Goal: Task Accomplishment & Management: Manage account settings

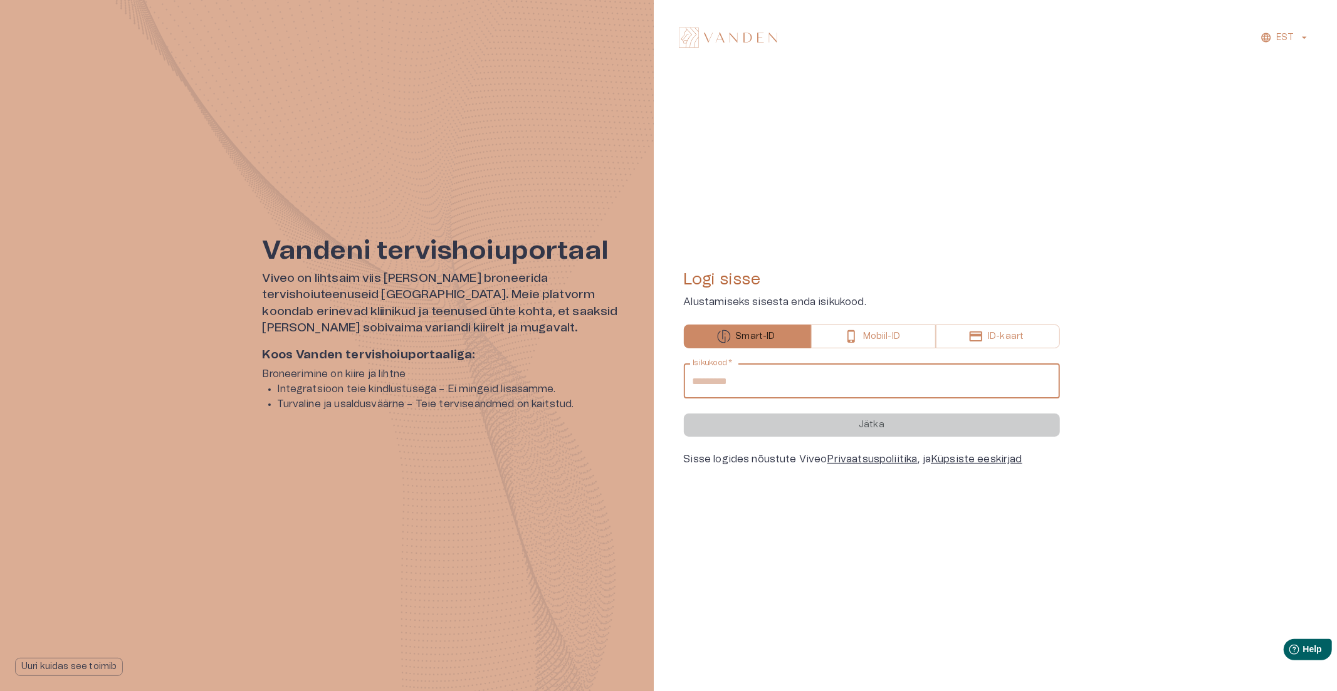
click at [744, 380] on input "Isikukood   *" at bounding box center [872, 380] width 376 height 35
click at [896, 189] on div "Logi sisse Alustamiseks sisesta enda isikukood. Smart-ID Mobiil-ID ID-kaart Isi…" at bounding box center [872, 368] width 376 height 556
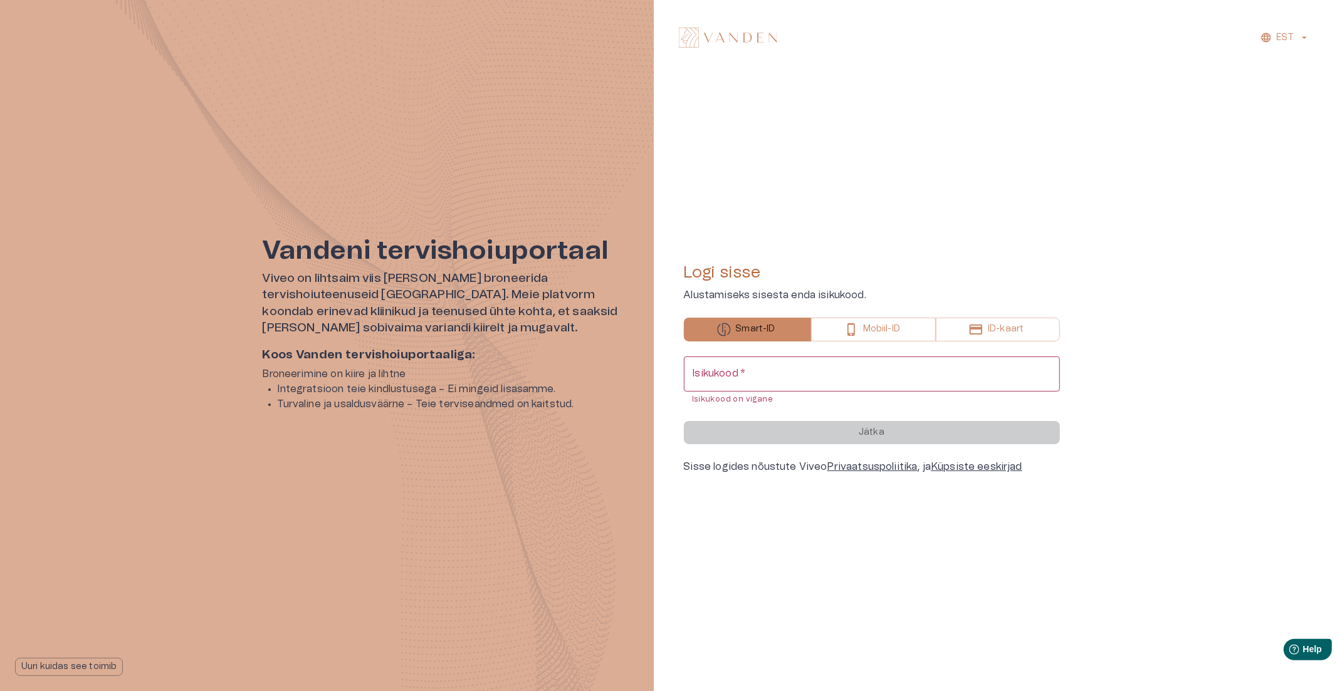
click at [833, 378] on input "Isikukood   *" at bounding box center [872, 374] width 376 height 35
type input "**********"
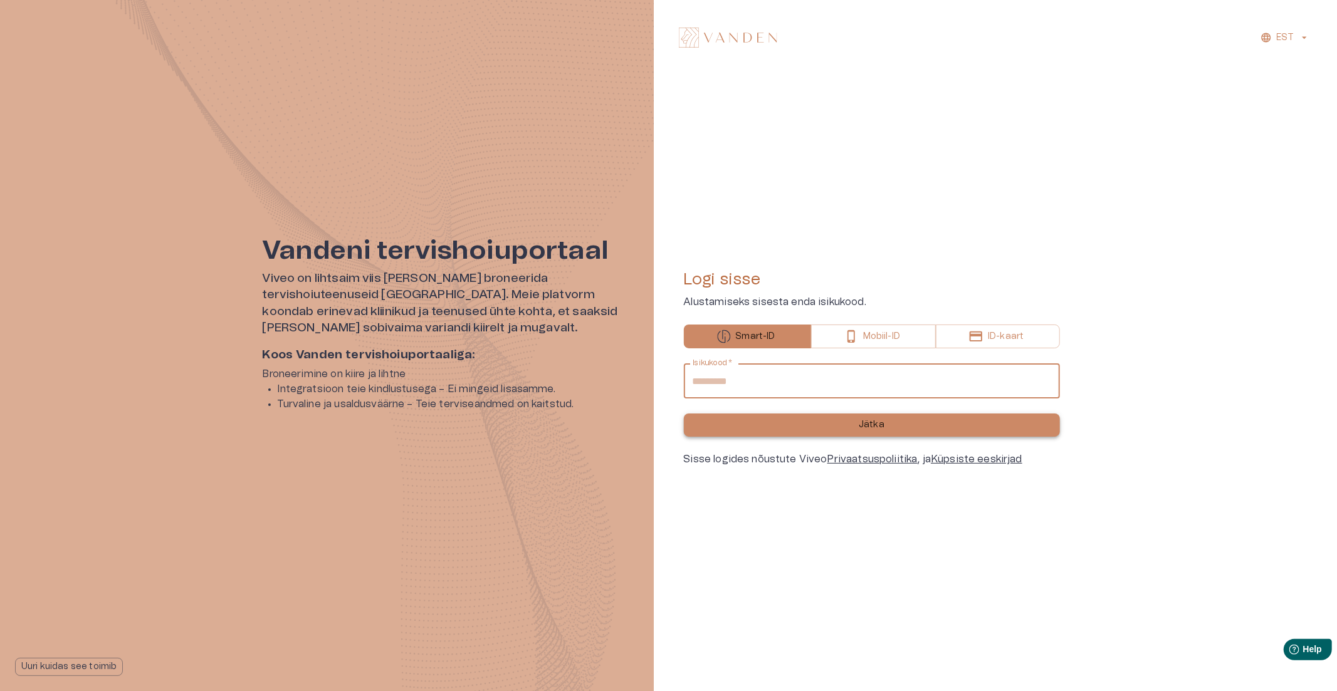
click at [855, 421] on button "Jätka" at bounding box center [872, 425] width 376 height 23
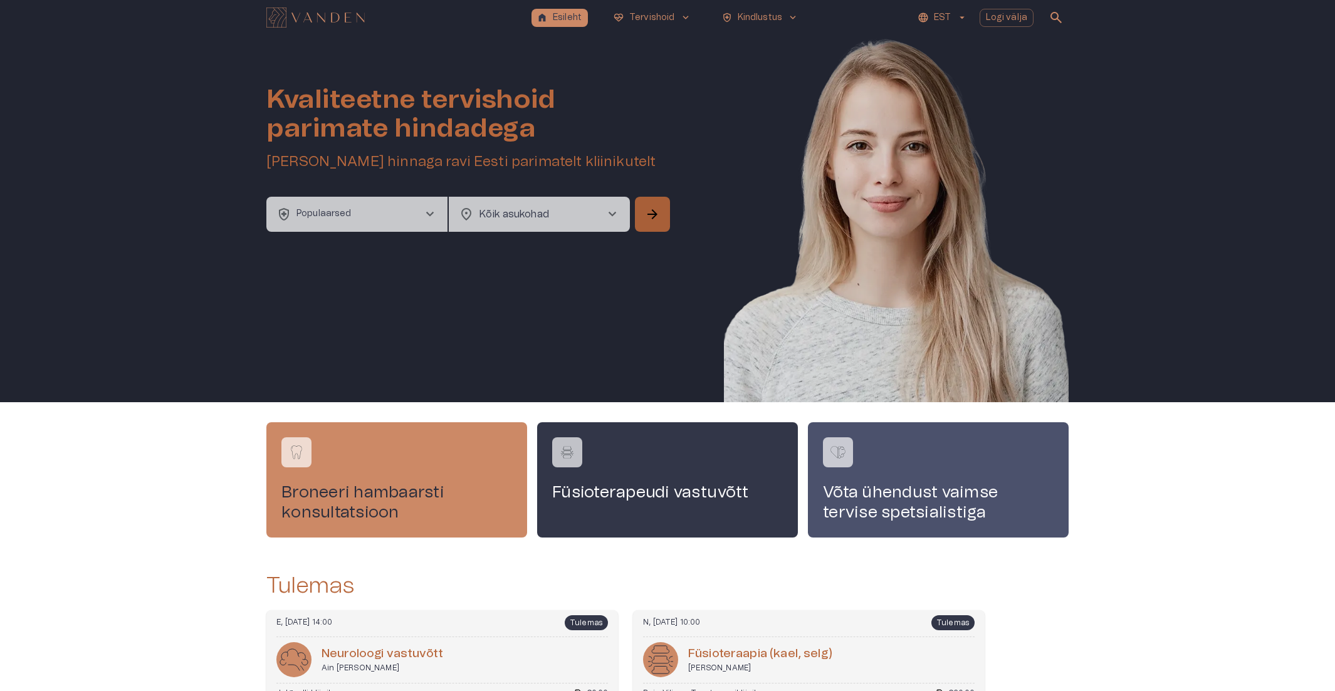
click at [645, 216] on span "arrow_forward" at bounding box center [652, 214] width 15 height 15
click at [439, 214] on button "health_and_safety Populaarsed chevron_right" at bounding box center [356, 214] width 181 height 35
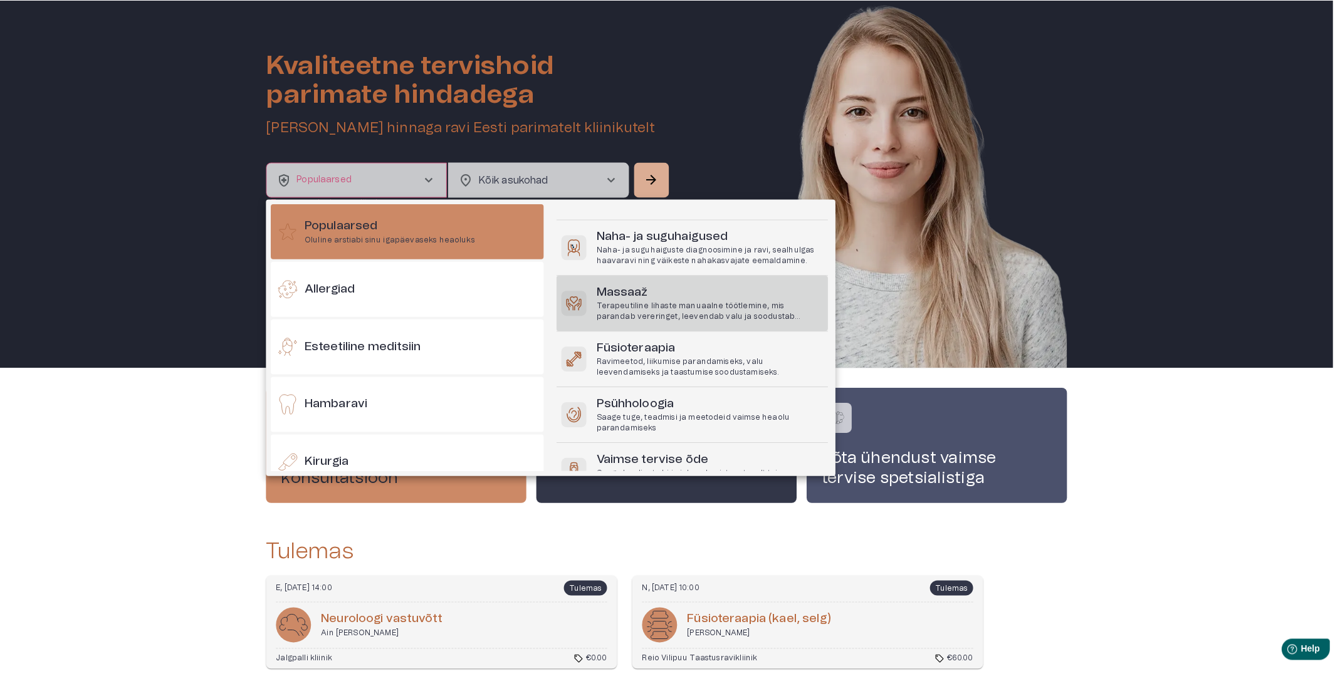
scroll to position [139, 0]
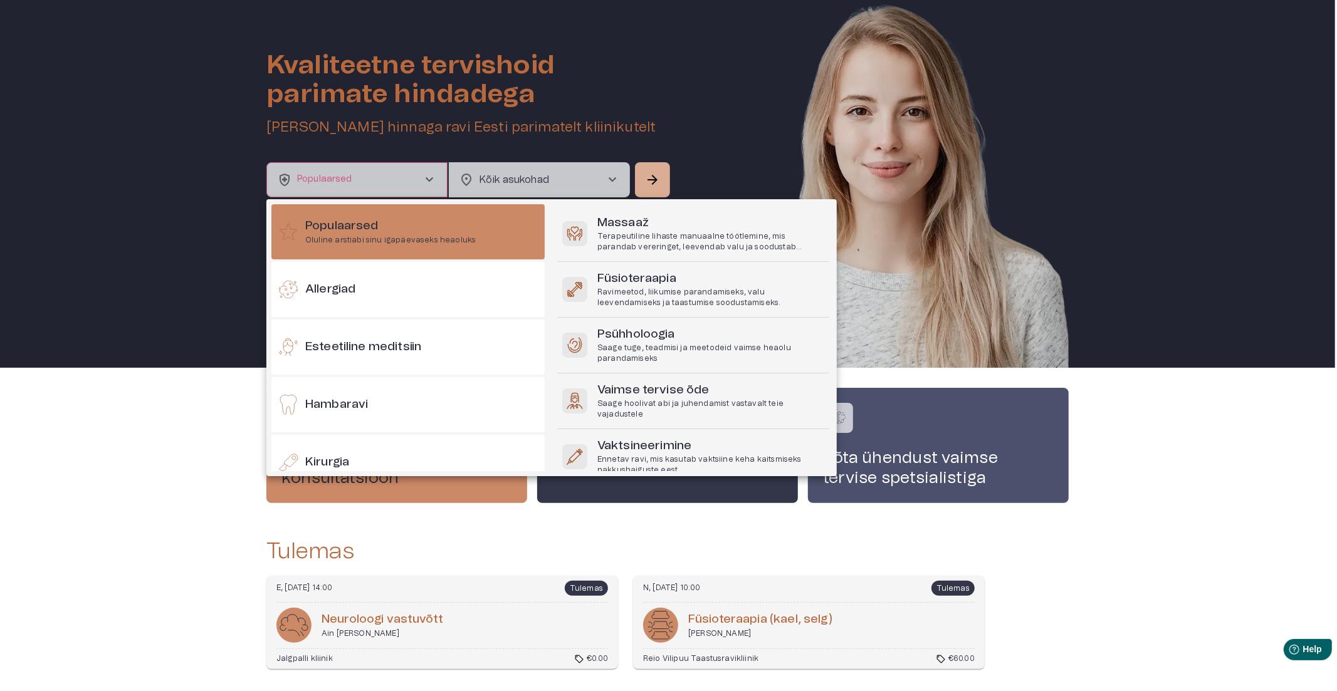
click at [184, 446] on div at bounding box center [668, 345] width 1337 height 691
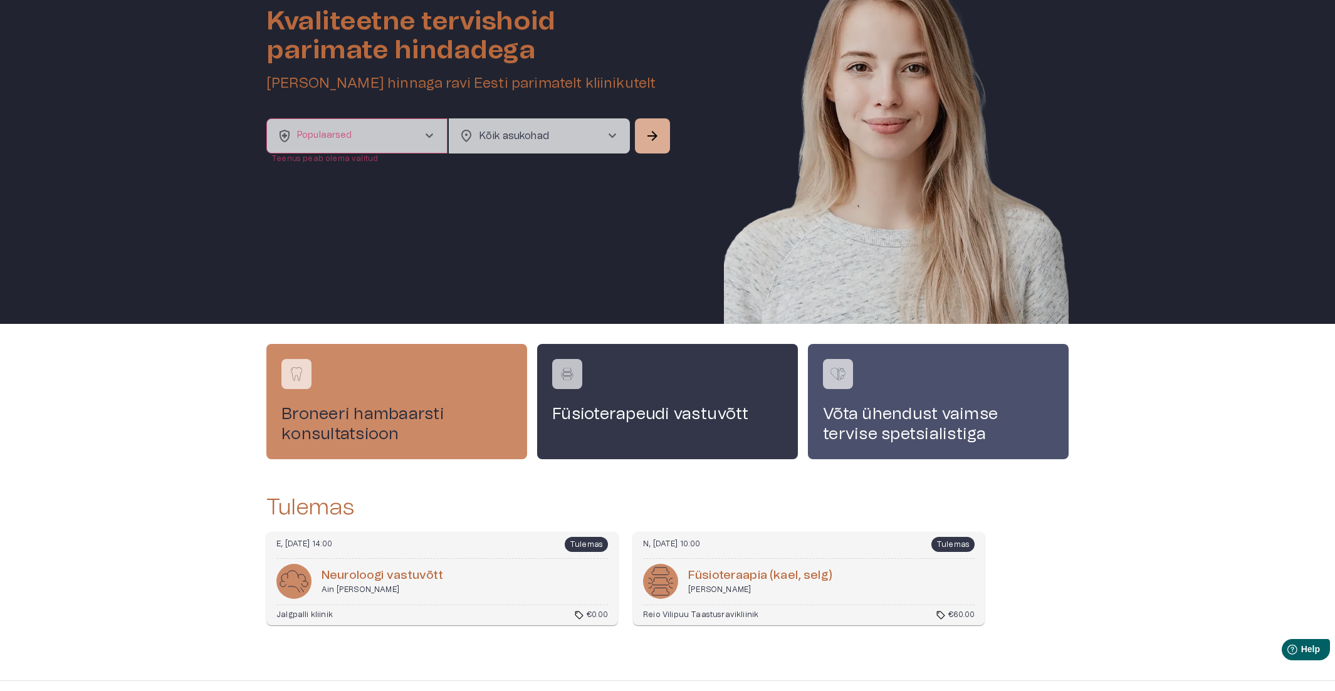
scroll to position [103, 0]
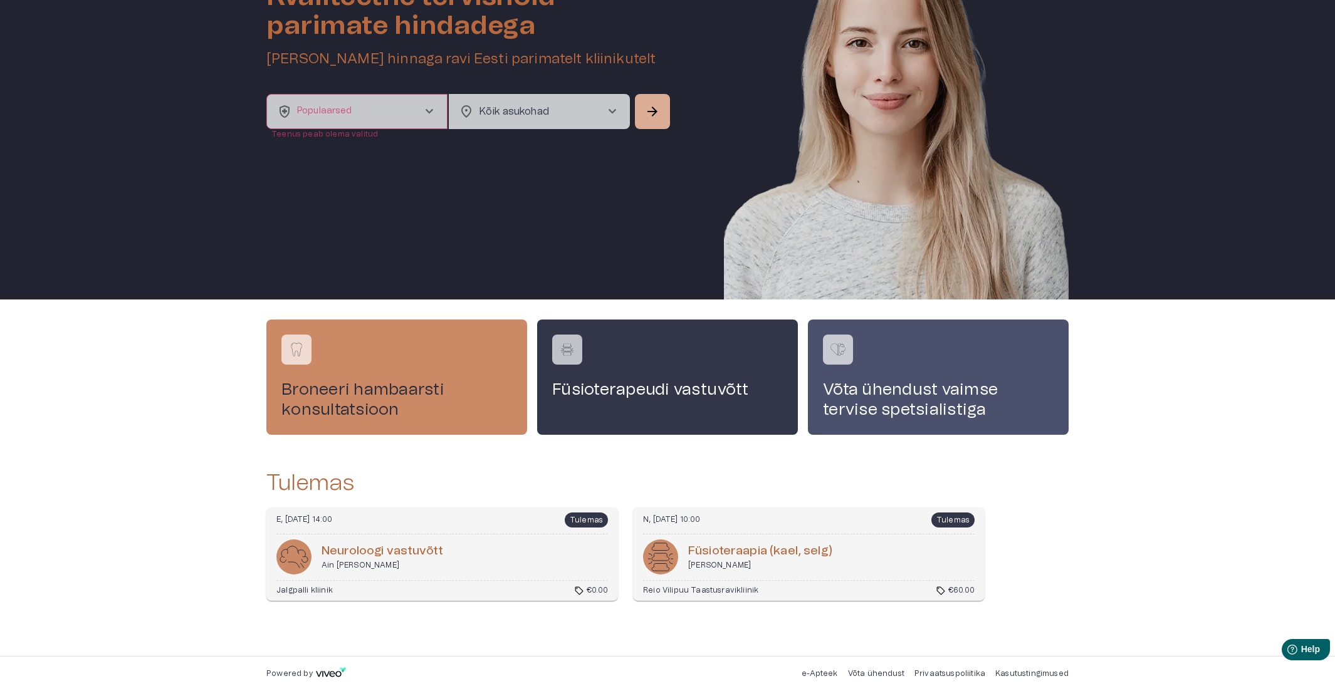
click at [517, 560] on div "Neuroloogi vastuvõtt Ain [PERSON_NAME]" at bounding box center [442, 557] width 332 height 35
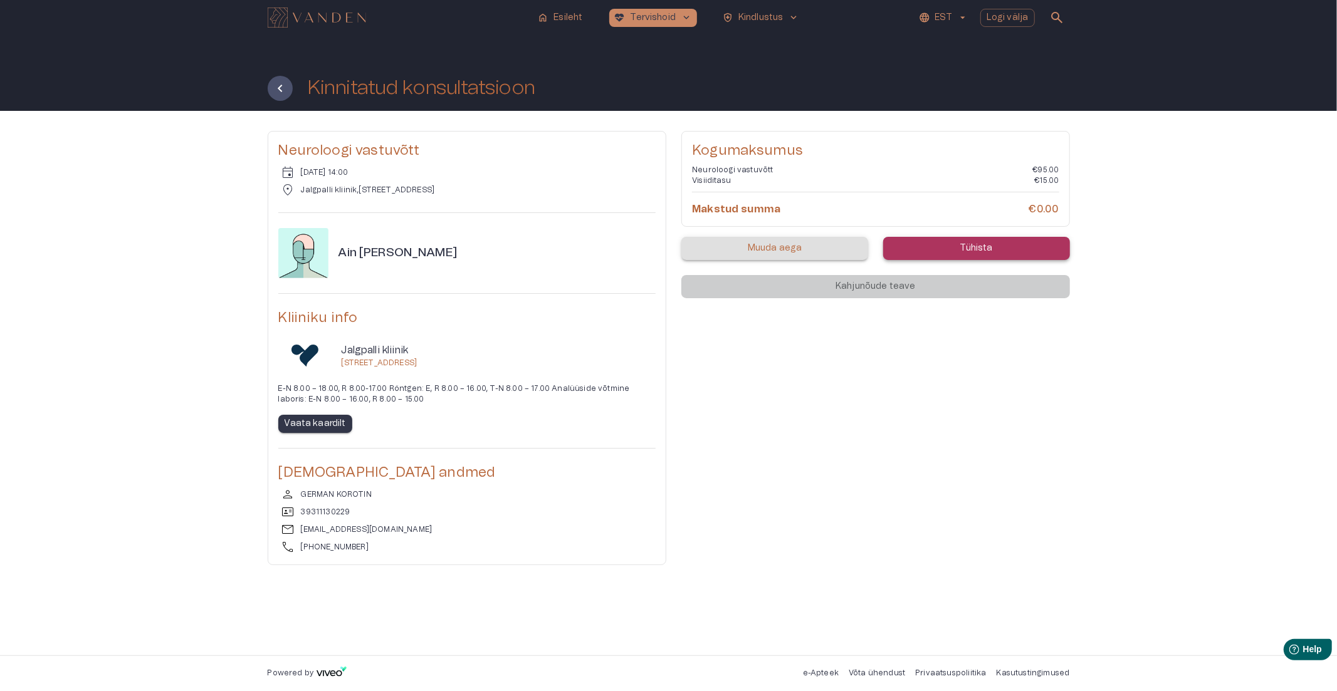
click at [964, 249] on p "Tühista" at bounding box center [976, 248] width 33 height 13
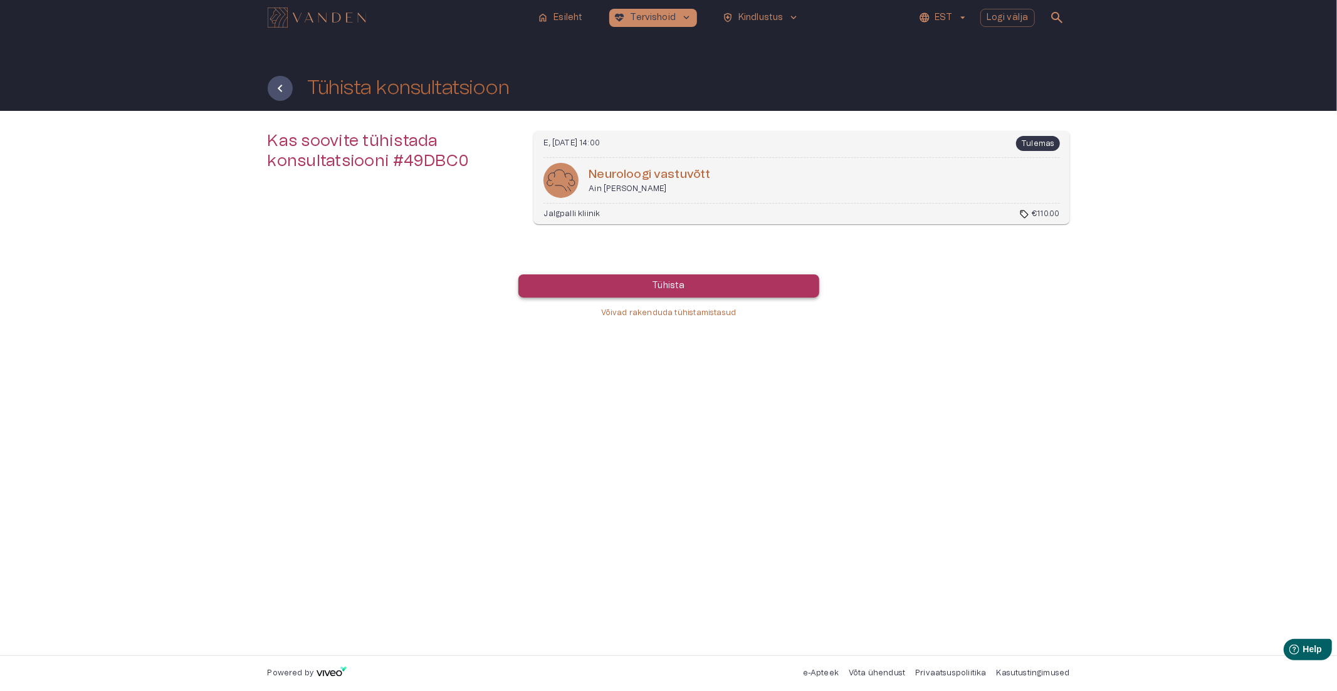
click at [693, 284] on button "Tühista" at bounding box center [668, 285] width 301 height 23
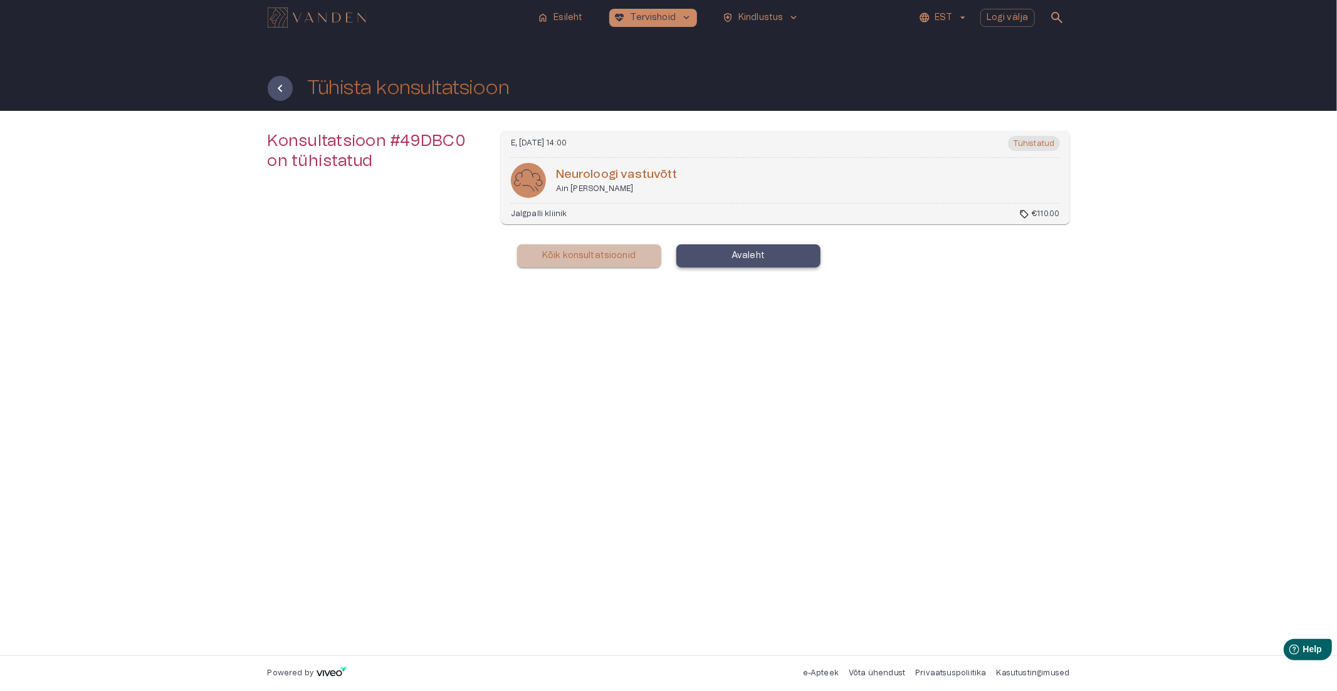
click at [587, 258] on p "Kõik konsultatsioonid" at bounding box center [588, 255] width 93 height 13
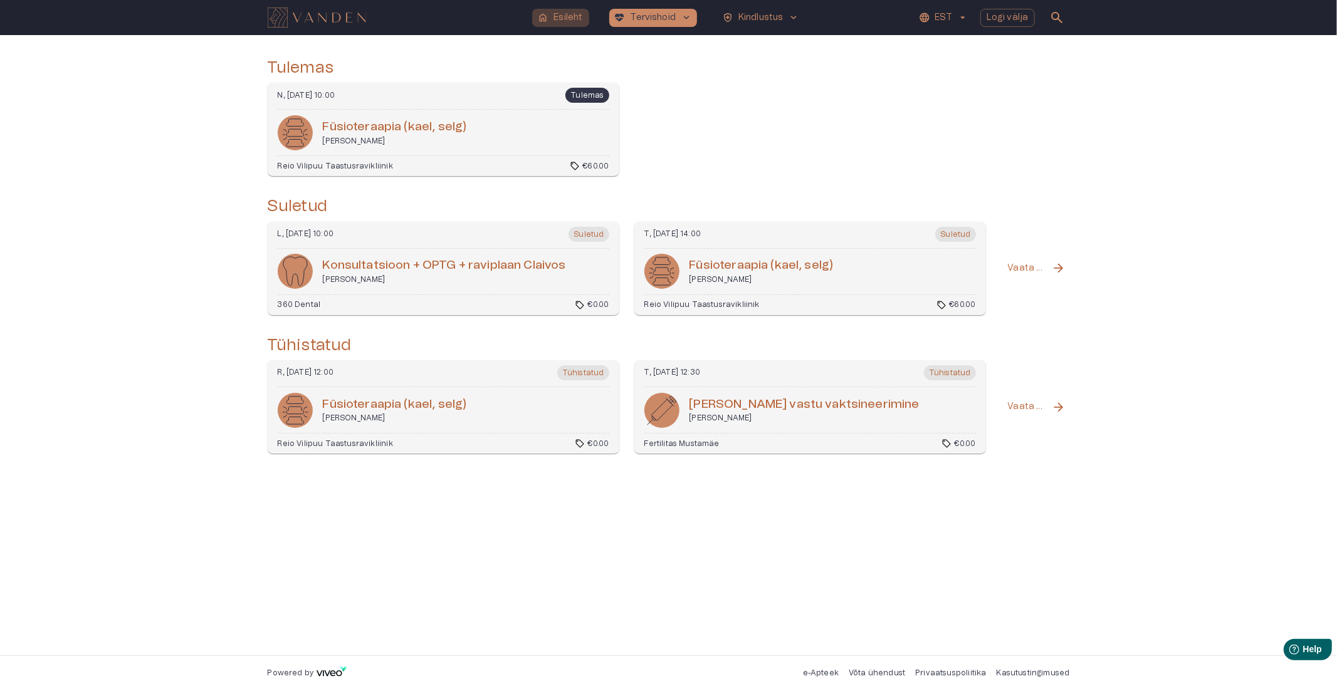
click at [553, 22] on button "home Esileht" at bounding box center [560, 18] width 56 height 18
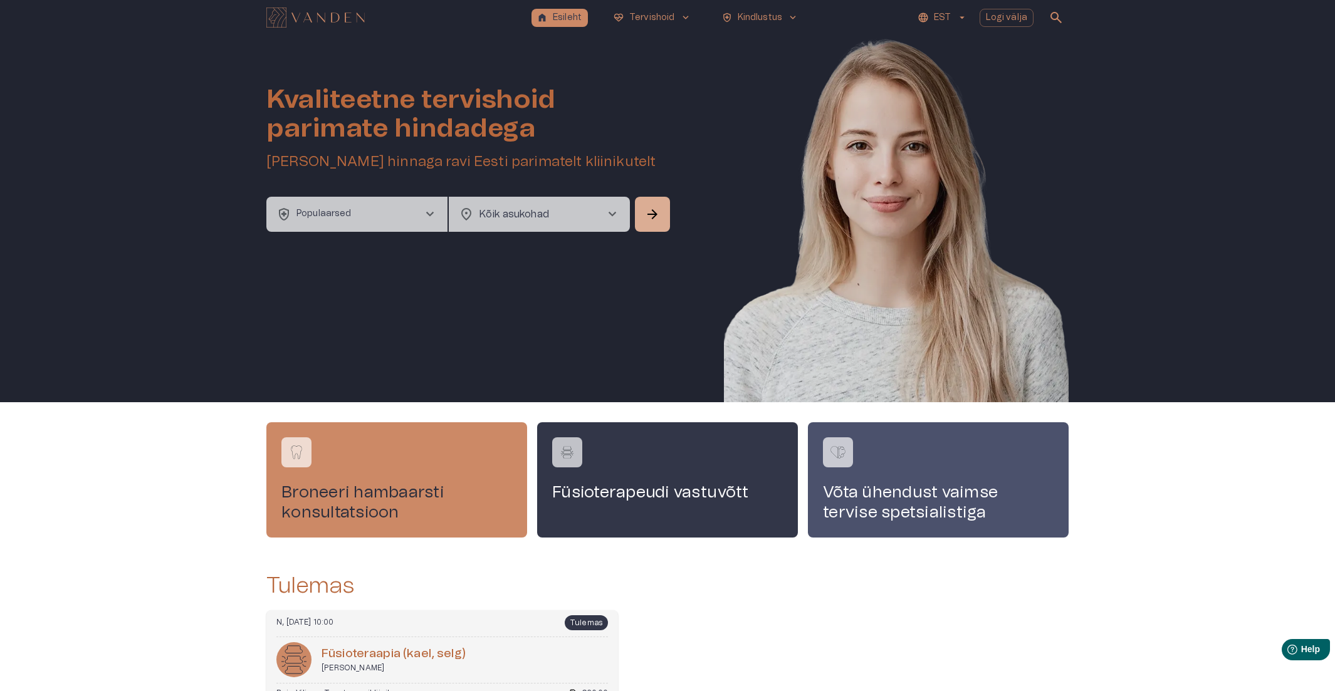
click at [530, 108] on h1 "Kvaliteetne tervishoid parimate hindadega" at bounding box center [469, 114] width 406 height 58
